Goal: Task Accomplishment & Management: Complete application form

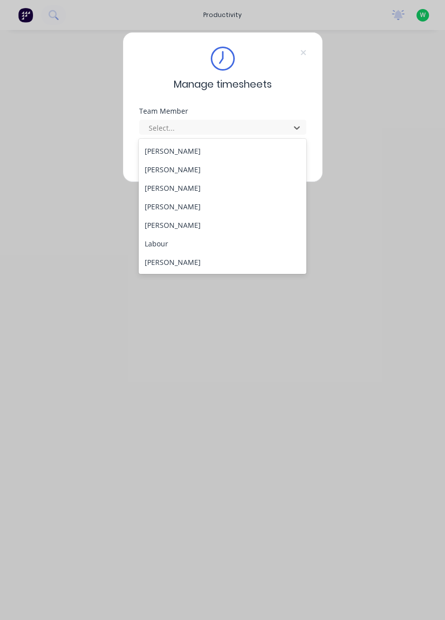
scroll to position [185, 0]
click at [190, 225] on div "[PERSON_NAME]" at bounding box center [223, 224] width 168 height 19
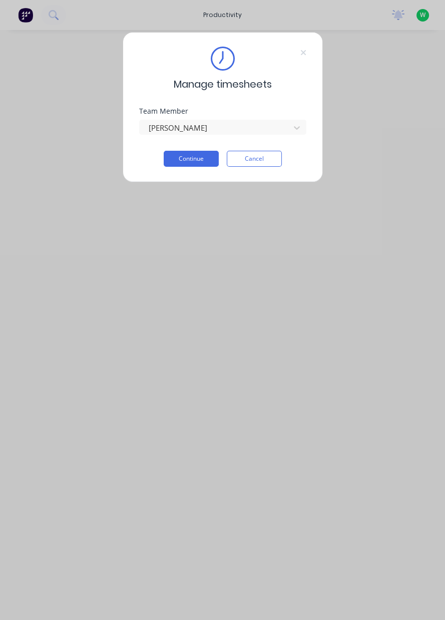
click at [187, 159] on button "Continue" at bounding box center [191, 159] width 55 height 16
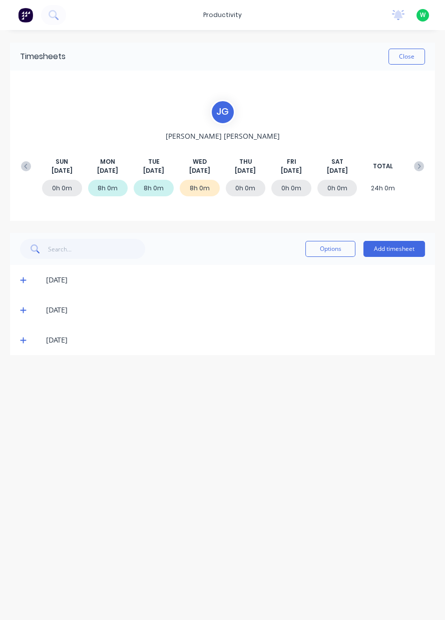
click at [245, 192] on div "0h 0m" at bounding box center [246, 188] width 40 height 17
click at [250, 189] on div "0h 0m" at bounding box center [246, 188] width 40 height 17
click at [245, 191] on div "0h 0m" at bounding box center [246, 188] width 40 height 17
click at [249, 189] on div "0h 0m" at bounding box center [246, 188] width 40 height 17
click at [244, 172] on span "[DATE]" at bounding box center [245, 170] width 21 height 9
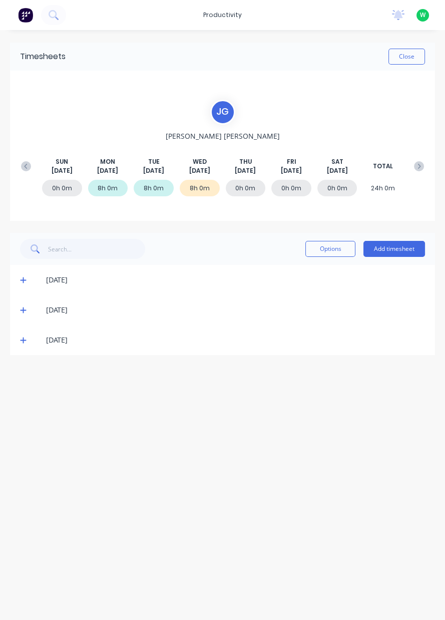
click at [247, 176] on div "0h 0m 8h 0m 8h 0m 8h 0m 0h 0m 0h 0m 0h 0m 24h 0m" at bounding box center [222, 190] width 413 height 30
click at [243, 179] on div "0h 0m 8h 0m 8h 0m 8h 0m 0h 0m 0h 0m 0h 0m 24h 0m" at bounding box center [222, 190] width 413 height 30
click at [397, 250] on button "Add timesheet" at bounding box center [395, 249] width 62 height 16
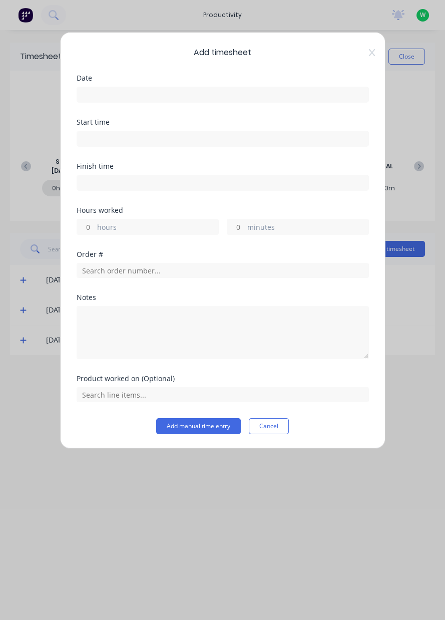
click at [133, 96] on input at bounding box center [222, 94] width 291 height 15
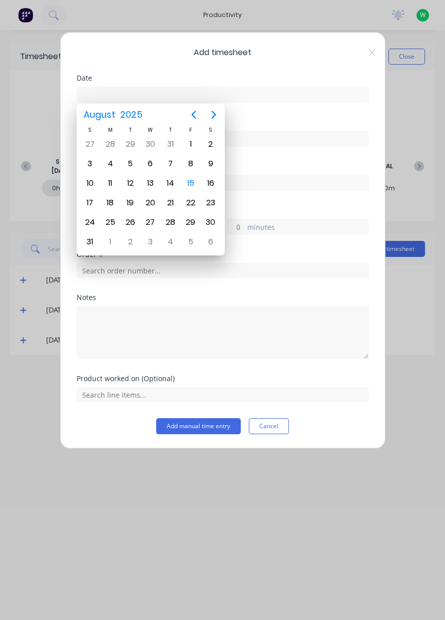
click at [175, 184] on div "14" at bounding box center [170, 183] width 15 height 15
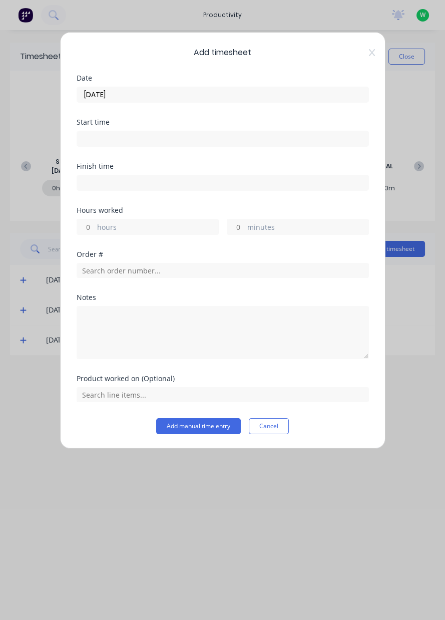
type input "[DATE]"
click at [146, 230] on label "hours" at bounding box center [157, 228] width 121 height 13
click at [95, 230] on input "hours" at bounding box center [86, 226] width 18 height 15
click at [137, 231] on label "hours" at bounding box center [157, 228] width 121 height 13
click at [95, 231] on input "hours" at bounding box center [86, 226] width 18 height 15
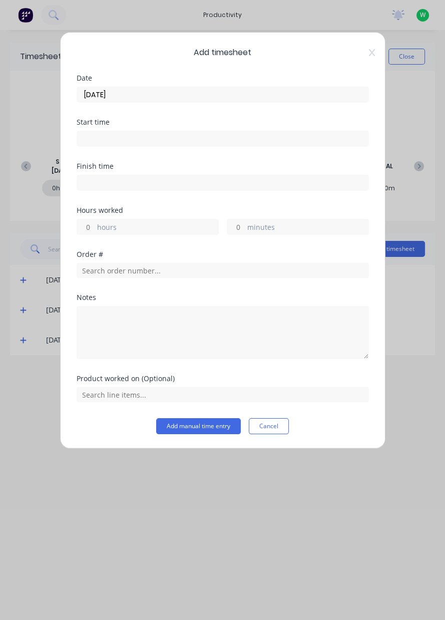
click at [126, 224] on label "hours" at bounding box center [157, 228] width 121 height 13
click at [95, 224] on input "hours" at bounding box center [86, 226] width 18 height 15
click at [131, 229] on label "hours" at bounding box center [157, 228] width 121 height 13
click at [95, 229] on input "hours" at bounding box center [86, 226] width 18 height 15
click at [143, 225] on label "hours" at bounding box center [157, 228] width 121 height 13
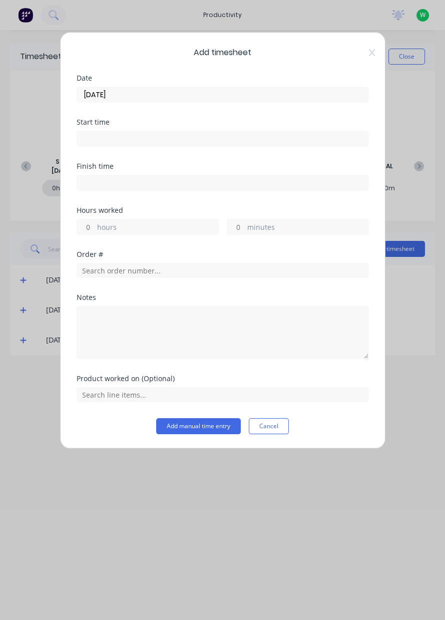
click at [95, 225] on input "hours" at bounding box center [86, 226] width 18 height 15
click at [153, 226] on label "hours" at bounding box center [157, 228] width 121 height 13
click at [95, 226] on input "hours" at bounding box center [86, 226] width 18 height 15
click at [159, 227] on label "hours" at bounding box center [157, 228] width 121 height 13
click at [95, 227] on input "hours" at bounding box center [86, 226] width 18 height 15
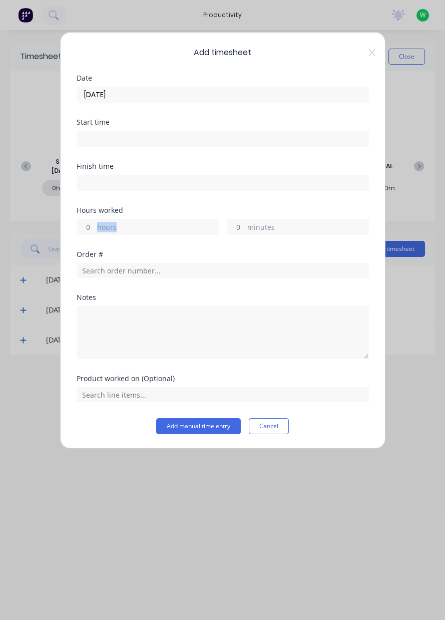
click at [157, 226] on label "hours" at bounding box center [157, 228] width 121 height 13
click at [95, 226] on input "hours" at bounding box center [86, 226] width 18 height 15
type input "8"
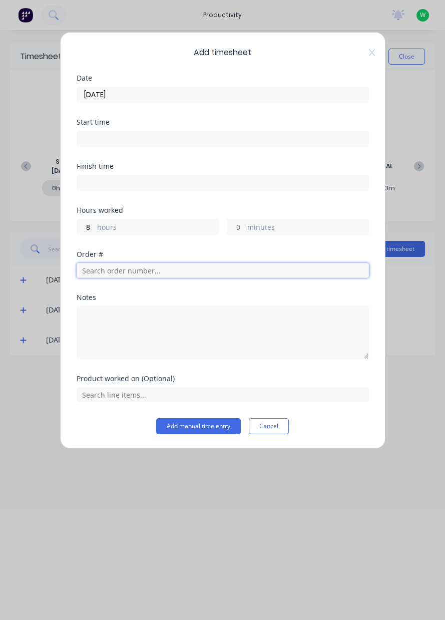
click at [172, 272] on input "text" at bounding box center [223, 270] width 292 height 15
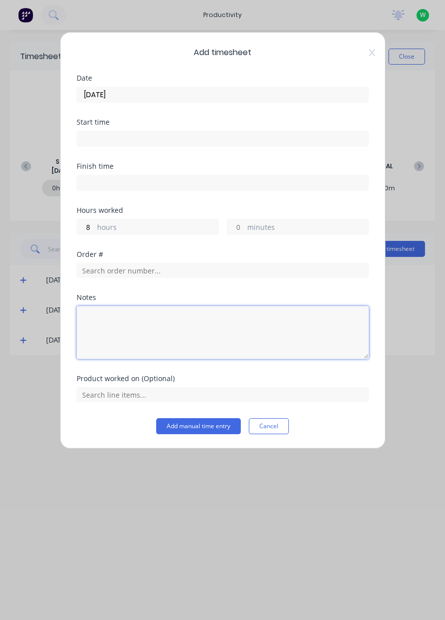
click at [129, 331] on textarea at bounding box center [223, 332] width 292 height 53
type textarea "Appin North pick up pans,delivery caldera,Appin East pick up bolting dolley"
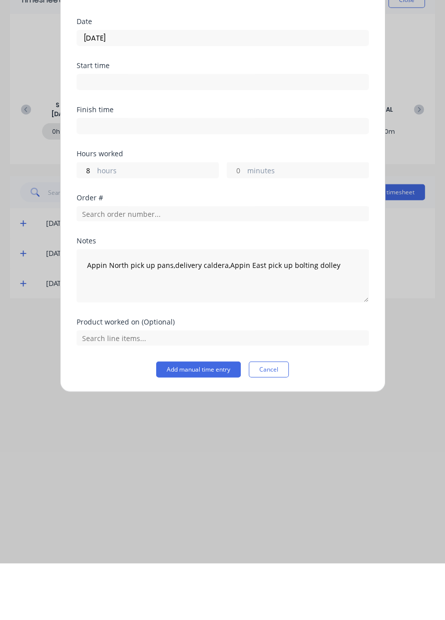
click at [195, 426] on button "Add manual time entry" at bounding box center [198, 426] width 85 height 16
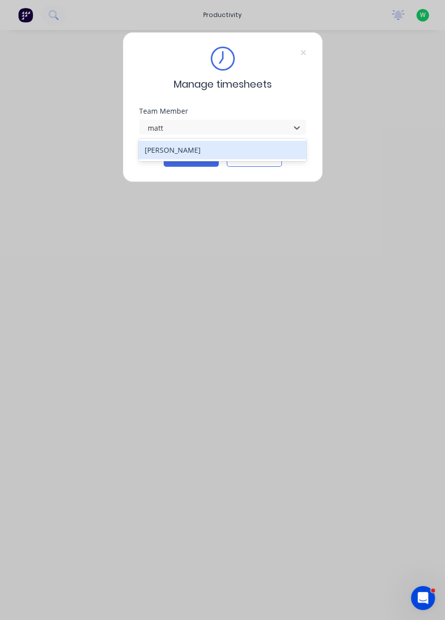
click at [230, 151] on div "[PERSON_NAME]" at bounding box center [223, 150] width 168 height 19
type input "matt"
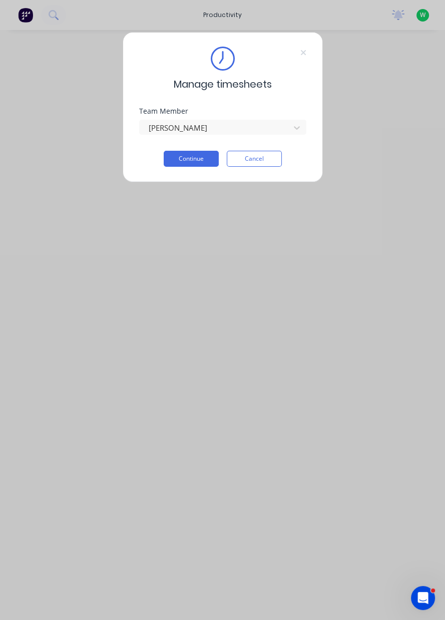
click at [199, 161] on button "Continue" at bounding box center [191, 159] width 55 height 16
